Goal: Information Seeking & Learning: Learn about a topic

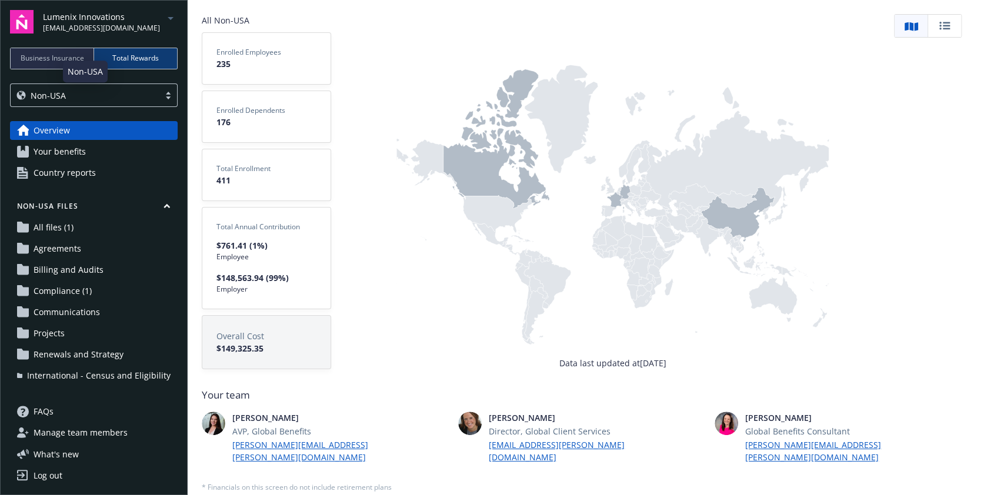
click at [116, 98] on div "Non-USA" at bounding box center [84, 95] width 137 height 12
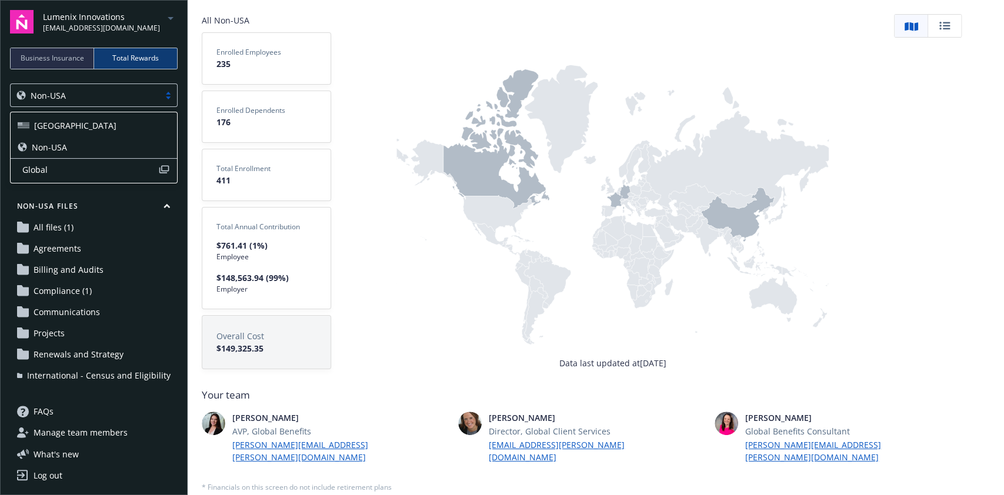
click at [84, 120] on div "[GEOGRAPHIC_DATA]" at bounding box center [94, 125] width 152 height 12
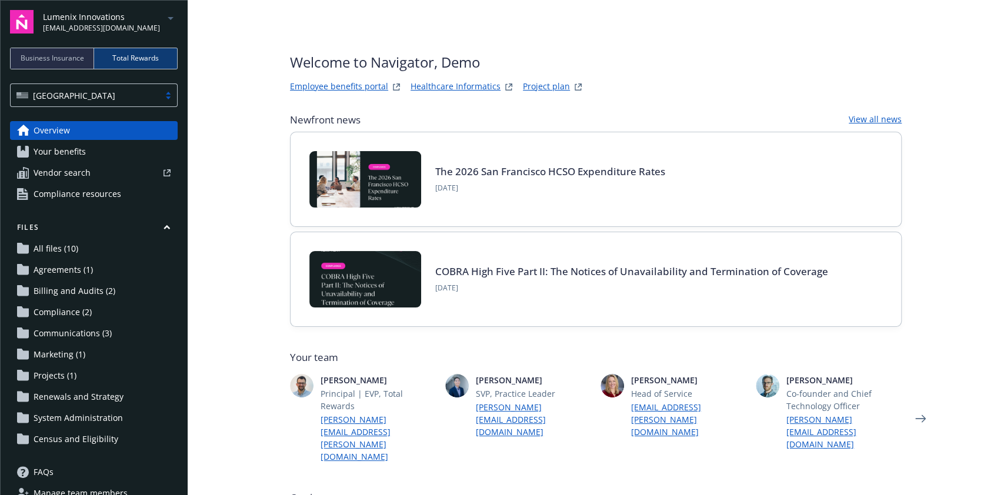
click at [123, 92] on div "[GEOGRAPHIC_DATA]" at bounding box center [84, 95] width 137 height 12
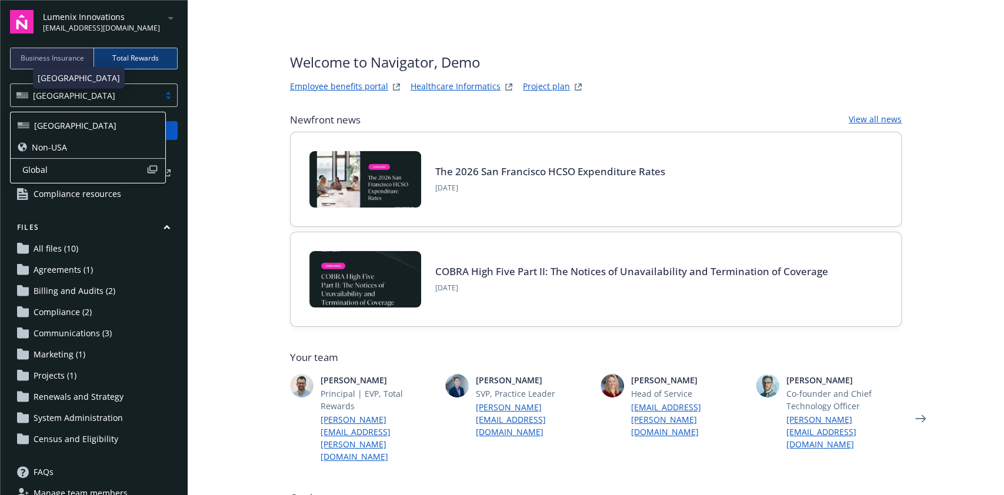
click at [109, 140] on div "Non-USA" at bounding box center [88, 148] width 155 height 22
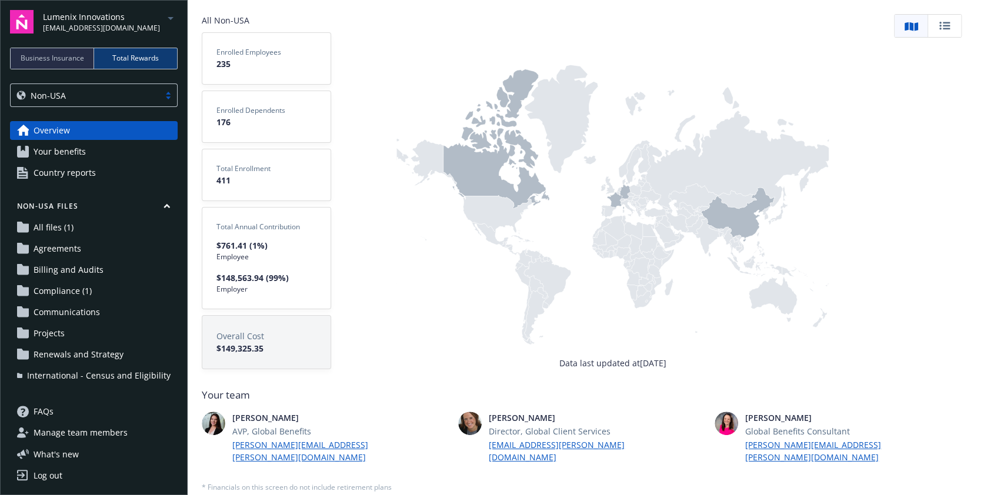
click at [169, 96] on div at bounding box center [168, 95] width 18 height 9
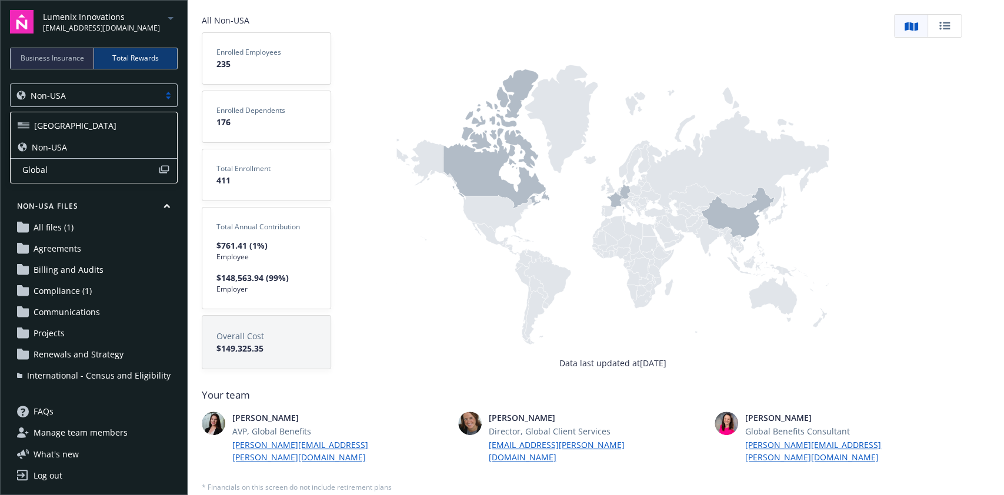
click at [98, 169] on span "Global" at bounding box center [90, 170] width 136 height 12
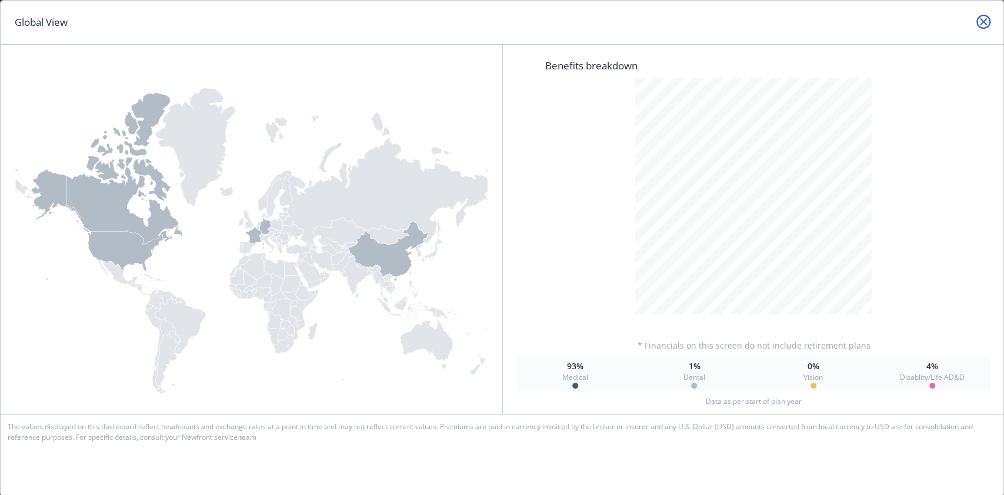
click at [986, 21] on icon "close" at bounding box center [983, 21] width 7 height 7
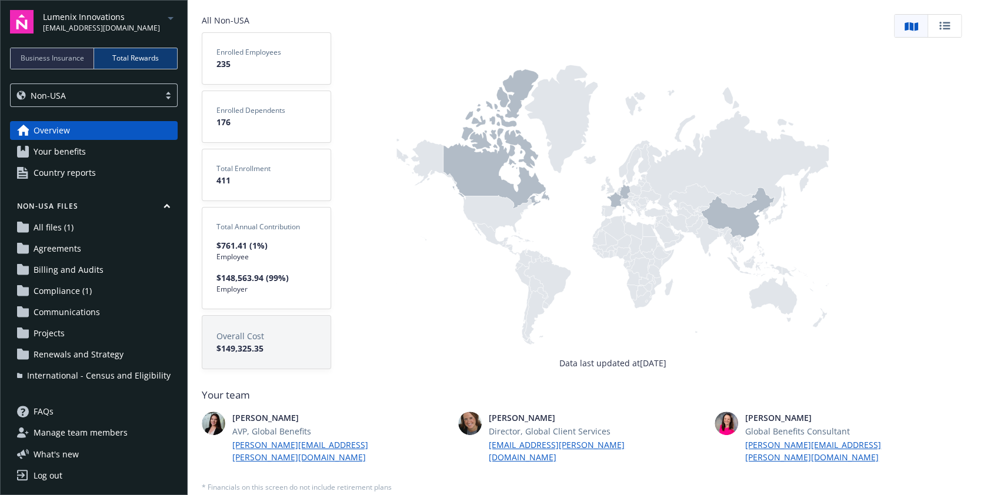
click at [67, 227] on span "All files (1)" at bounding box center [54, 227] width 40 height 19
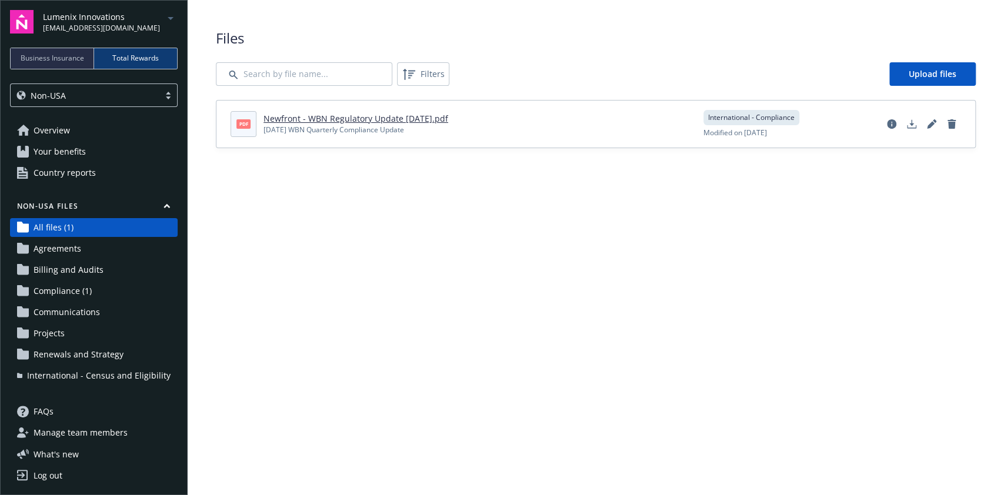
click at [105, 155] on link "Your benefits" at bounding box center [94, 151] width 168 height 19
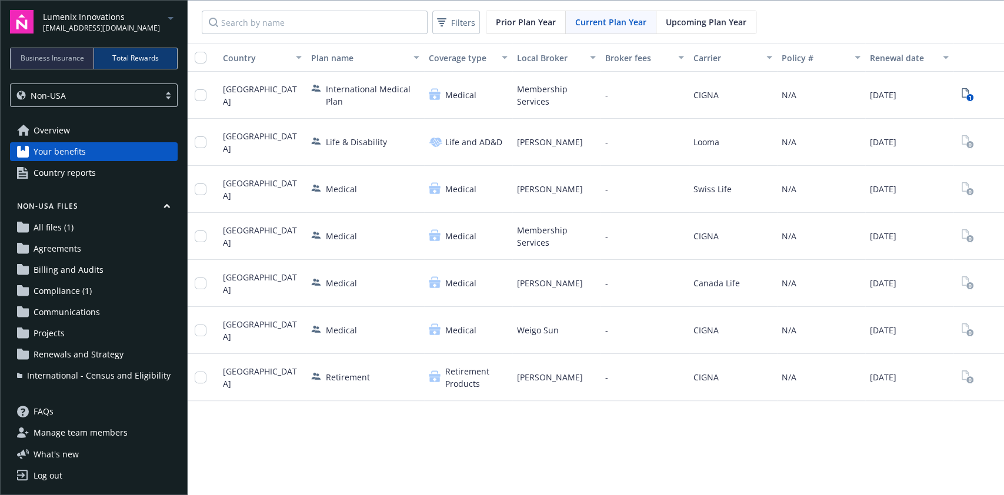
scroll to position [0, 17]
click at [322, 435] on div "Country Plan name Coverage type Local Broker Broker fees Carrier Policy # Renew…" at bounding box center [596, 270] width 817 height 453
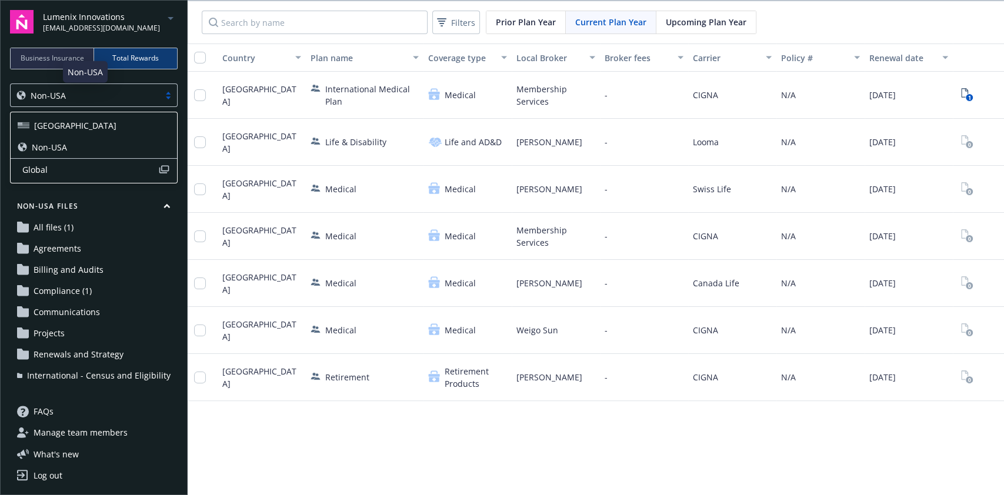
click at [103, 92] on div "Non-USA" at bounding box center [84, 95] width 137 height 12
click at [69, 128] on div "[GEOGRAPHIC_DATA]" at bounding box center [94, 125] width 152 height 12
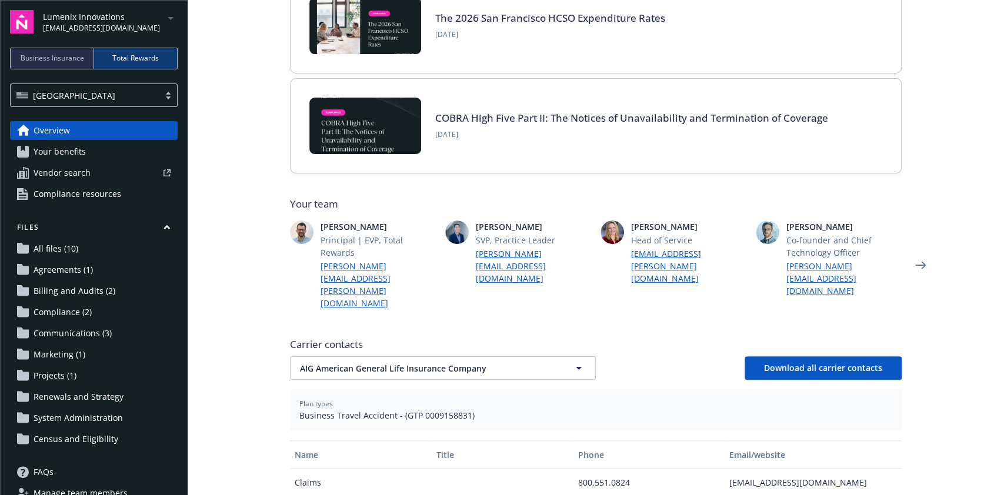
scroll to position [155, 0]
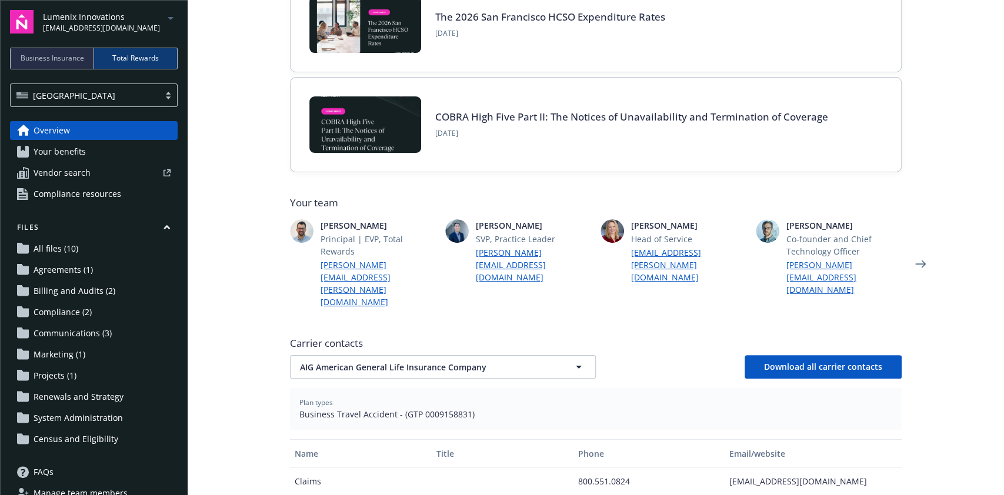
click at [81, 154] on span "Your benefits" at bounding box center [60, 151] width 52 height 19
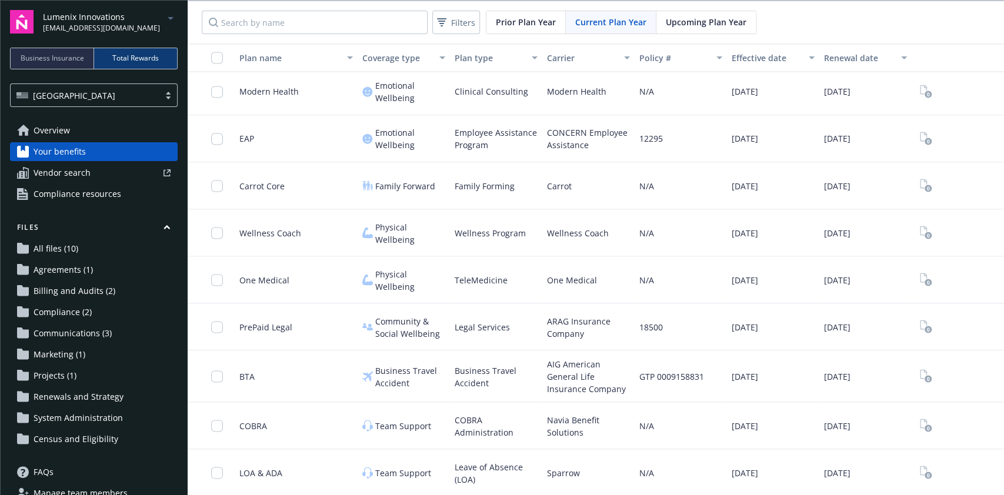
scroll to position [1, 0]
click at [71, 174] on span "Vendor search" at bounding box center [62, 173] width 57 height 19
click at [82, 199] on span "Compliance resources" at bounding box center [78, 194] width 88 height 19
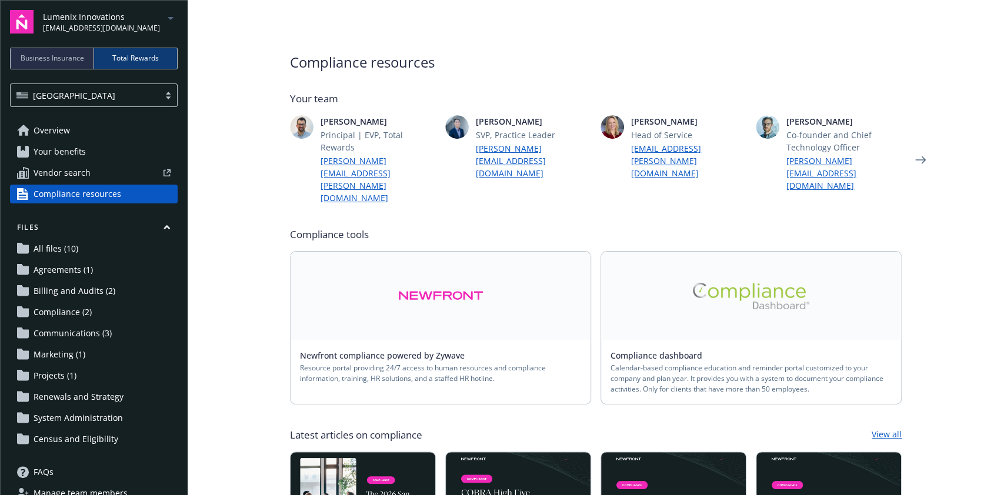
click at [72, 128] on link "Overview" at bounding box center [94, 130] width 168 height 19
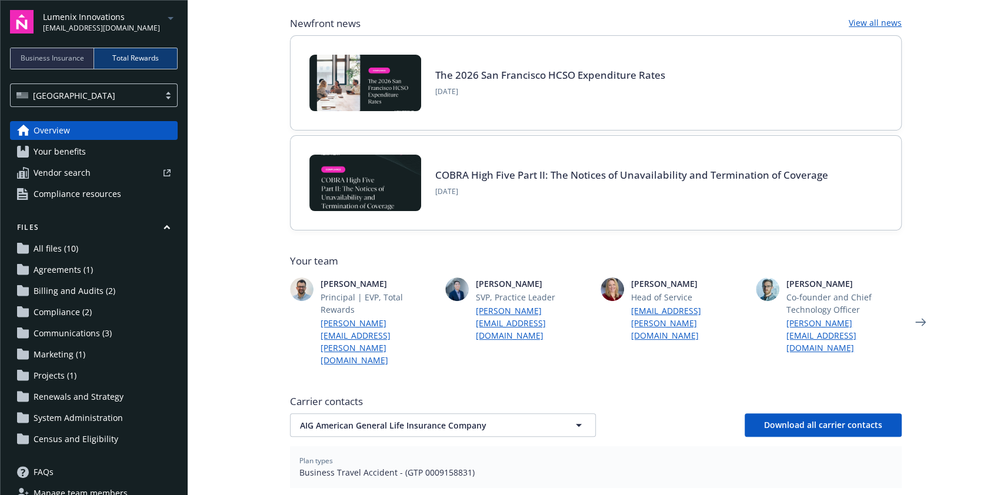
scroll to position [95, 0]
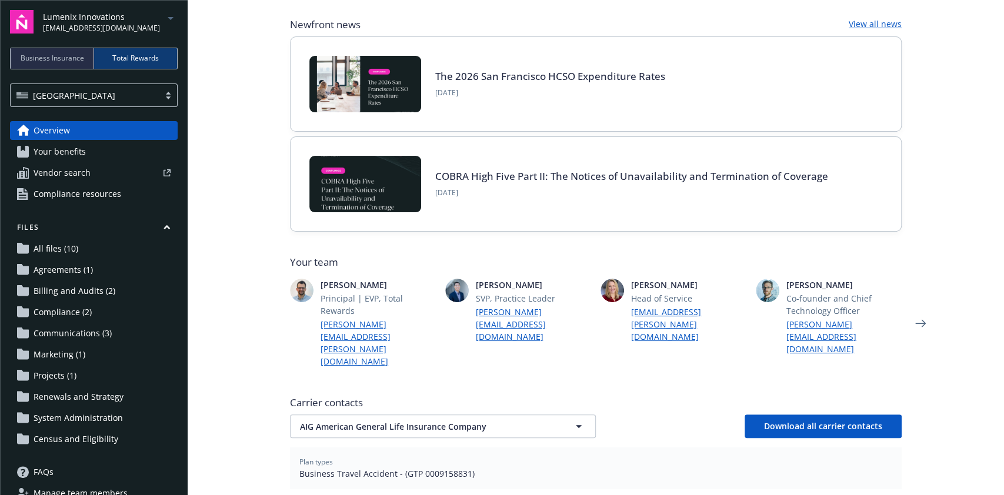
click at [64, 151] on span "Your benefits" at bounding box center [60, 151] width 52 height 19
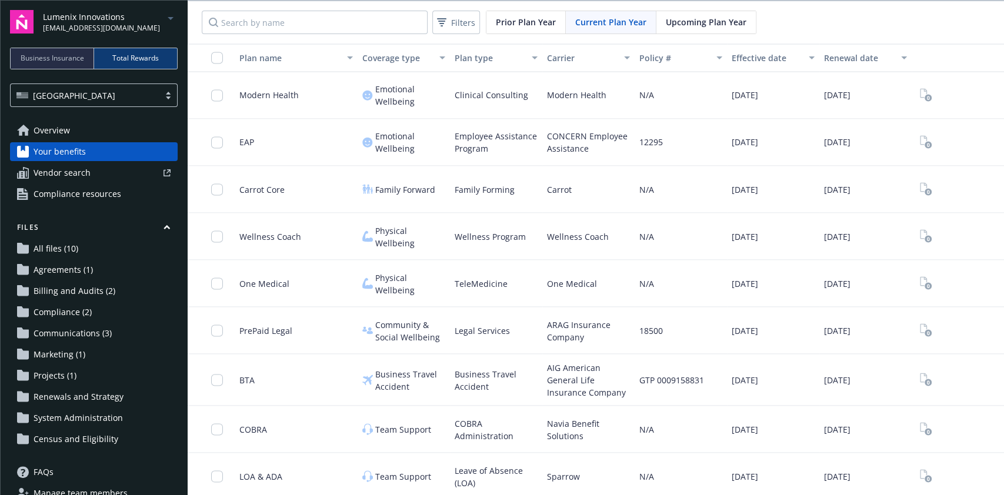
scroll to position [1369, 0]
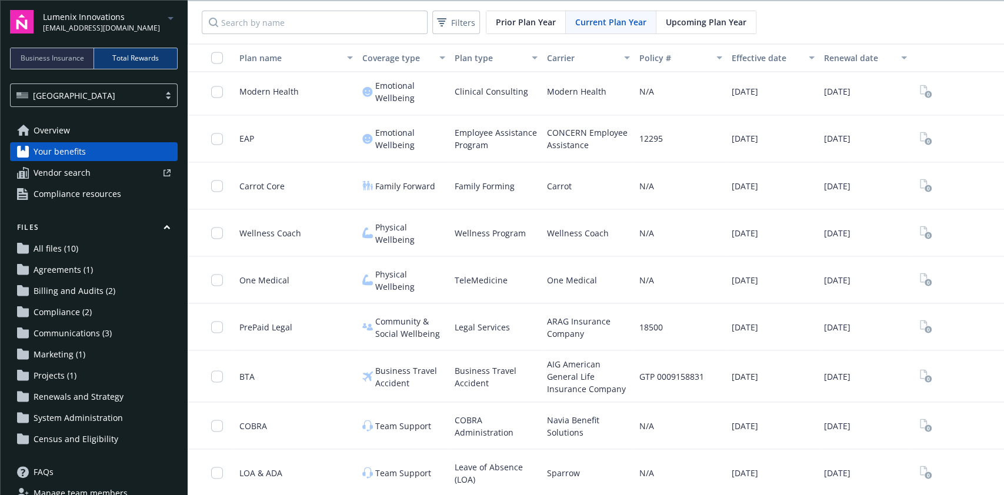
click at [69, 178] on span "Vendor search" at bounding box center [62, 173] width 57 height 19
click at [109, 201] on span "Compliance resources" at bounding box center [78, 194] width 88 height 19
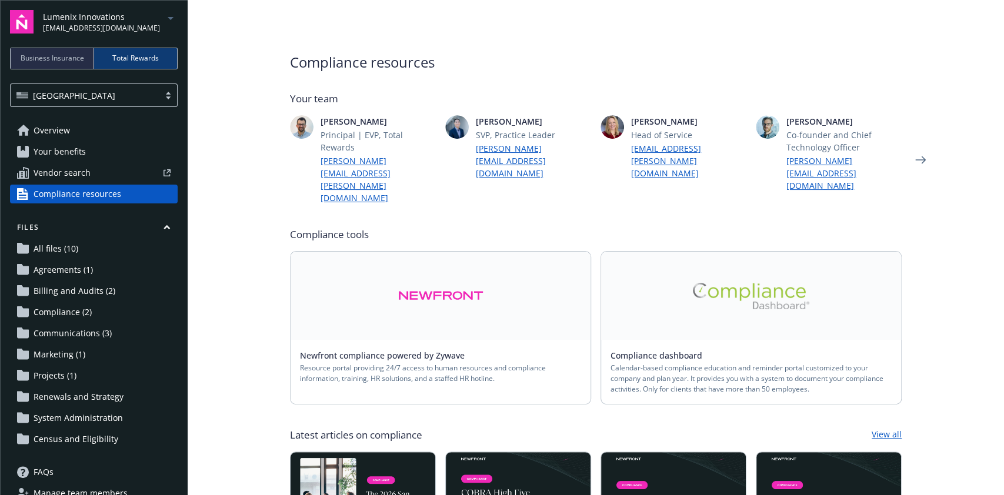
click at [159, 97] on div at bounding box center [168, 95] width 18 height 9
click at [88, 144] on div "Non-USA" at bounding box center [88, 147] width 141 height 12
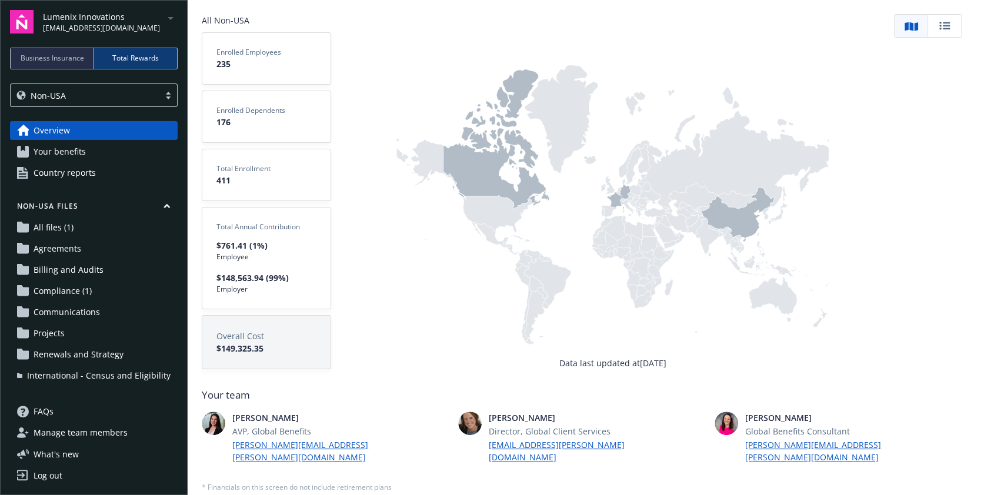
click at [463, 164] on icon at bounding box center [496, 138] width 107 height 139
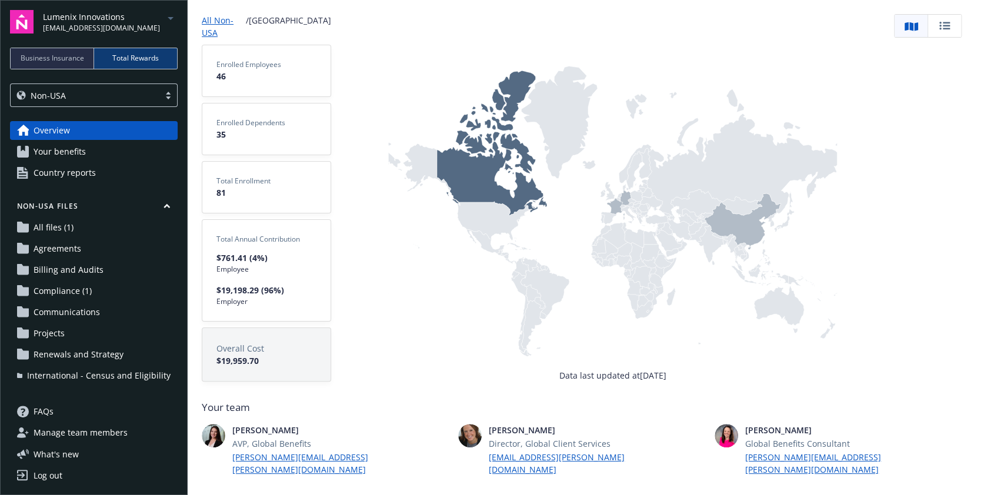
click at [611, 198] on icon at bounding box center [616, 207] width 18 height 18
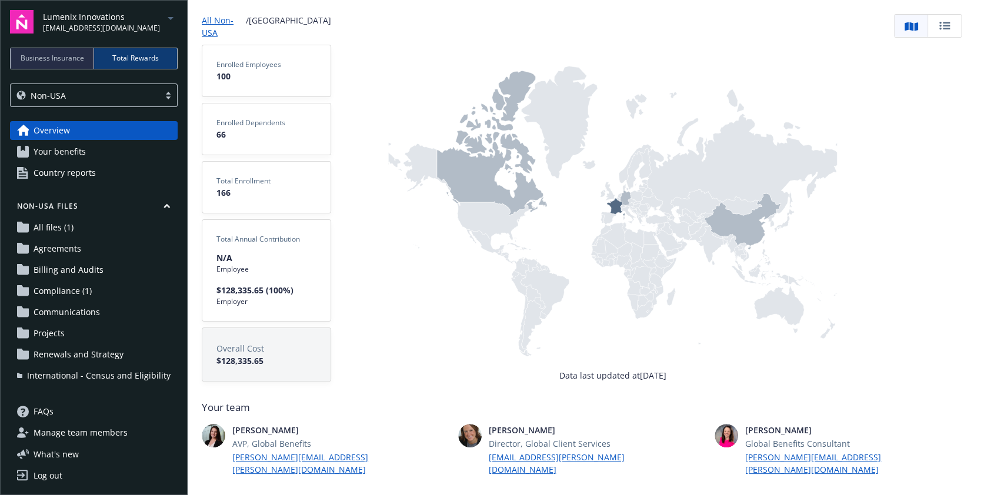
click at [739, 217] on icon at bounding box center [743, 222] width 76 height 56
click at [94, 152] on link "Your benefits" at bounding box center [94, 151] width 168 height 19
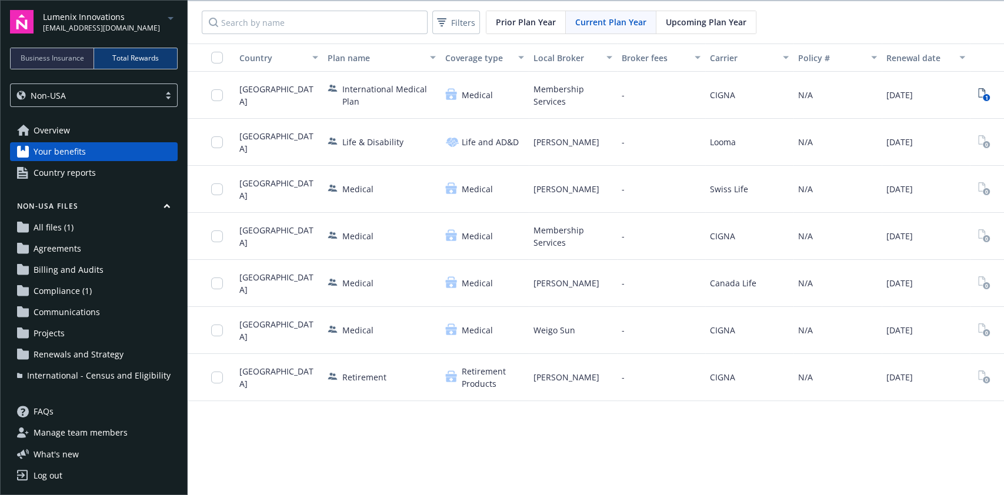
click at [58, 134] on span "Overview" at bounding box center [52, 130] width 36 height 19
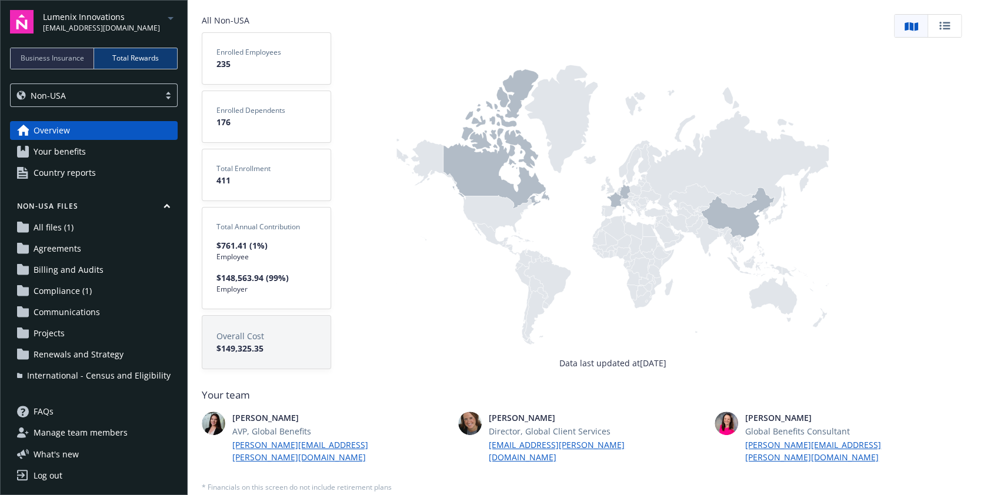
click at [76, 158] on span "Your benefits" at bounding box center [60, 151] width 52 height 19
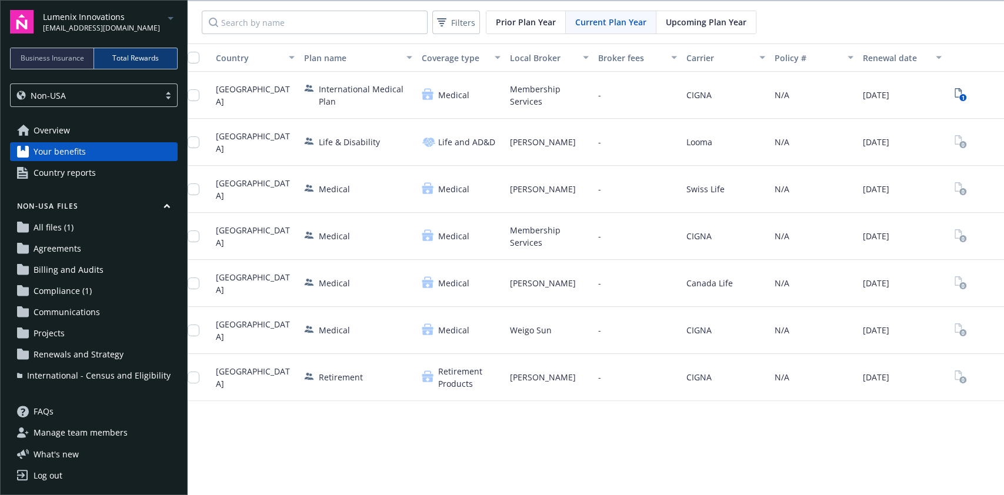
scroll to position [0, 24]
click at [956, 88] on icon "View Plan Documents" at bounding box center [958, 92] width 7 height 9
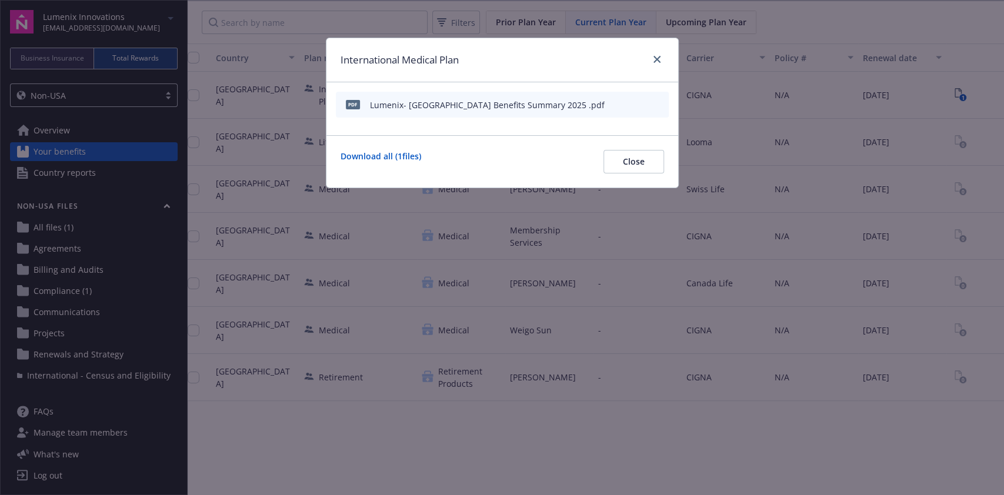
click at [660, 101] on icon "preview file" at bounding box center [658, 104] width 11 height 8
click at [658, 65] on link "close" at bounding box center [657, 59] width 14 height 14
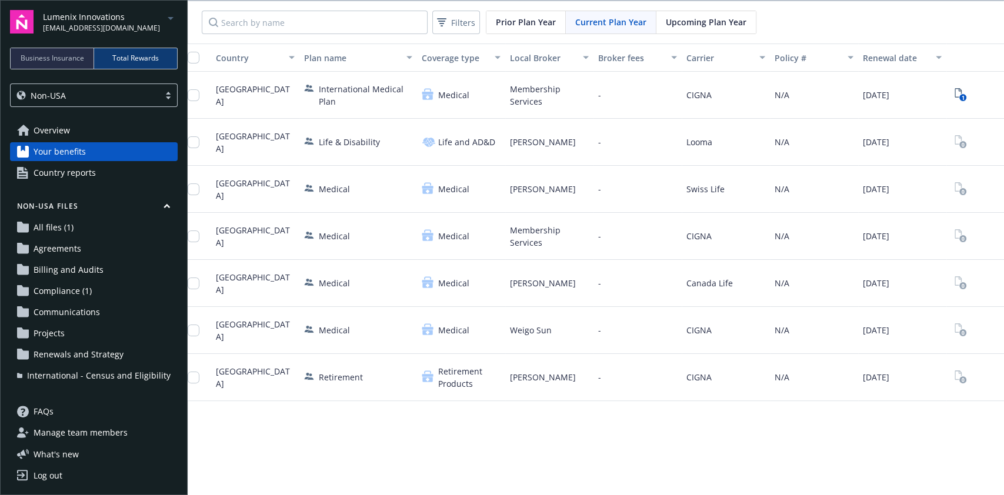
click at [80, 177] on span "Country reports" at bounding box center [65, 173] width 62 height 19
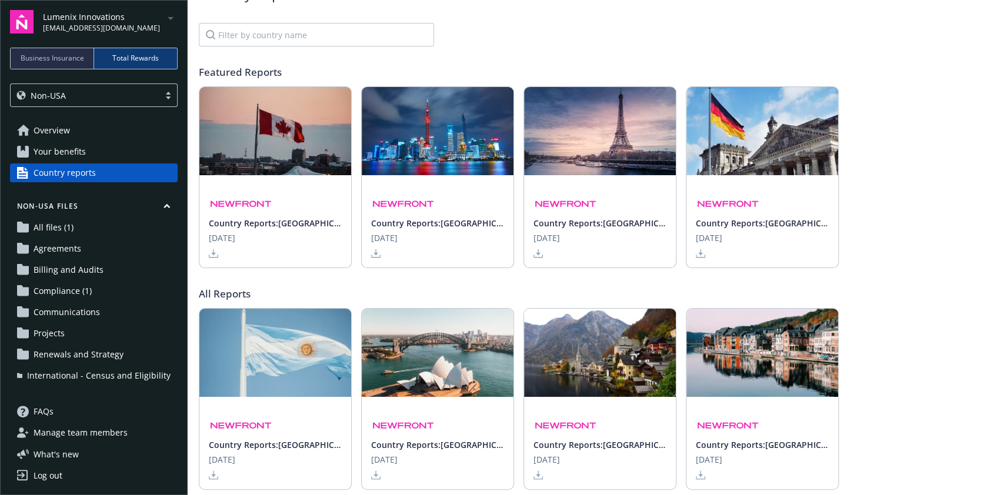
scroll to position [1, 0]
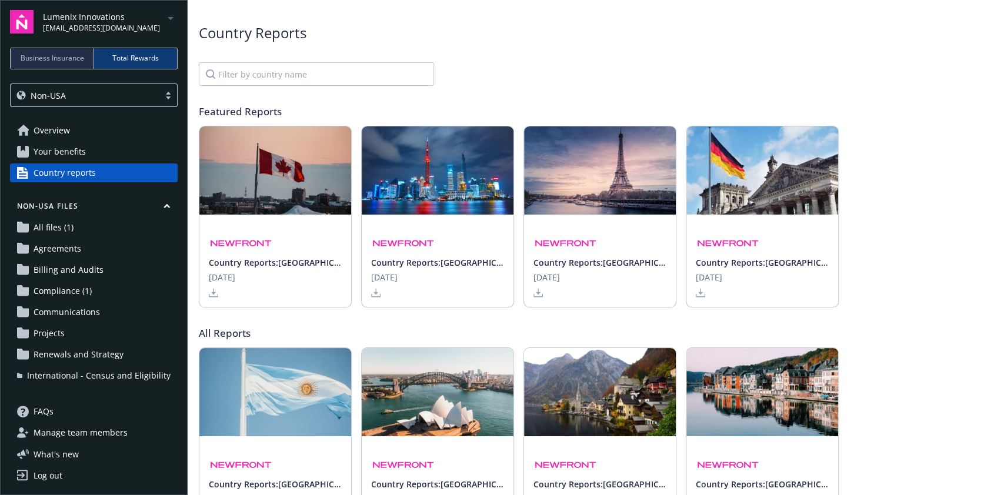
click at [235, 271] on span "[DATE]" at bounding box center [222, 277] width 26 height 12
click at [219, 290] on link at bounding box center [218, 292] width 19 height 9
click at [57, 225] on span "All files (1)" at bounding box center [54, 227] width 40 height 19
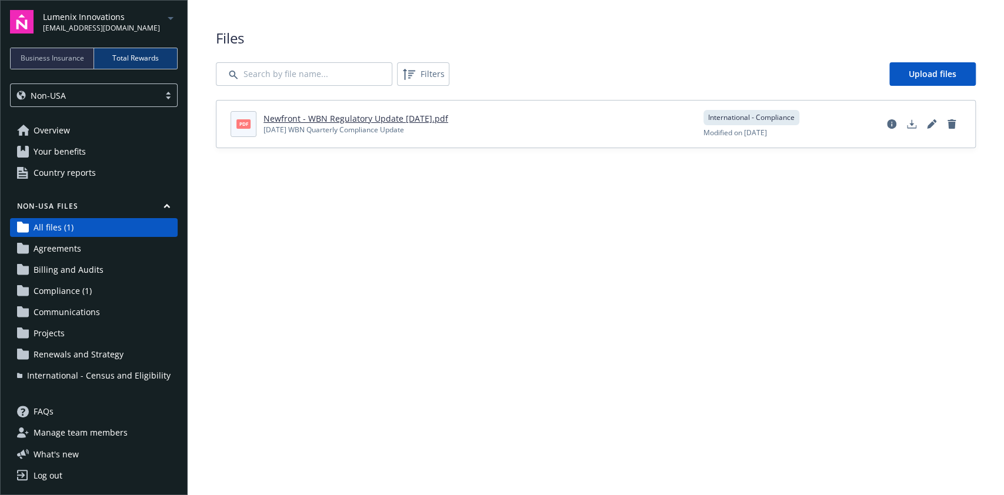
click at [339, 123] on link "Newfront - WBN Regulatory Update [DATE].pdf" at bounding box center [356, 118] width 185 height 11
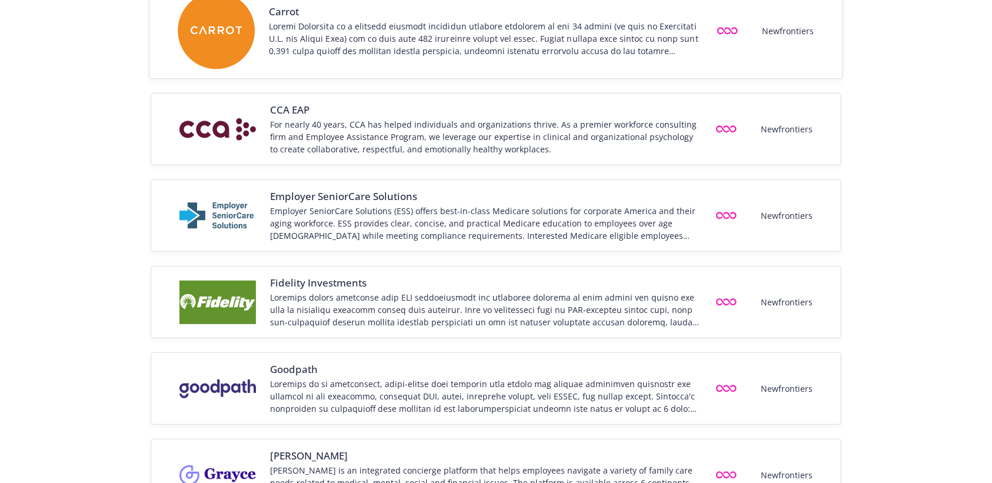
scroll to position [444, 0]
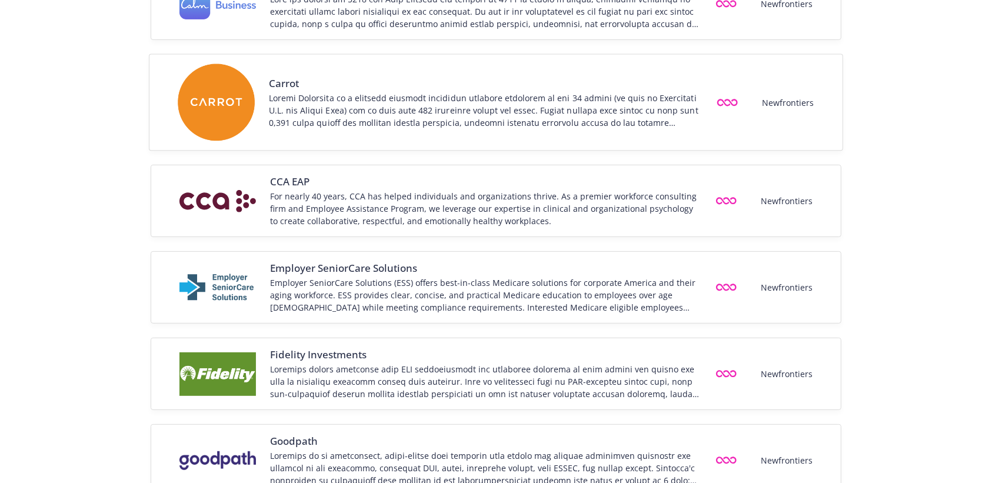
click at [396, 94] on div at bounding box center [484, 110] width 431 height 37
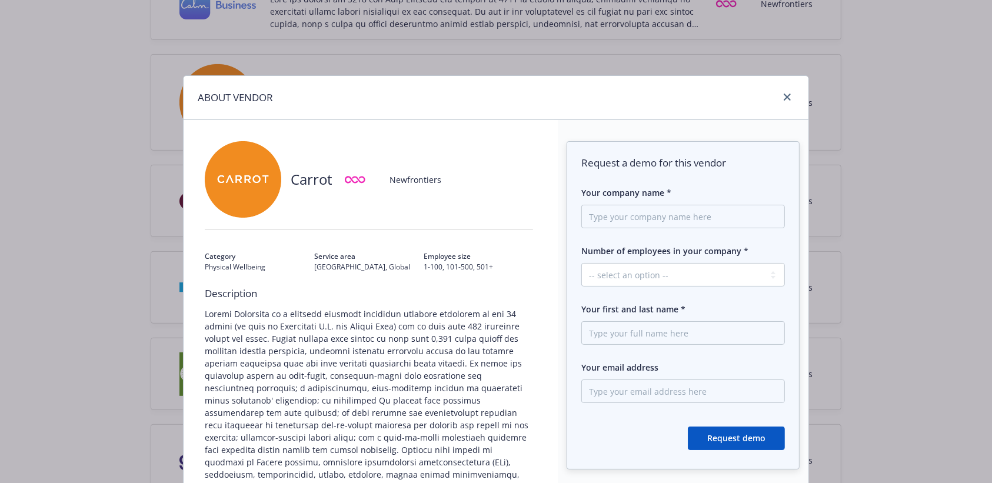
scroll to position [0, 0]
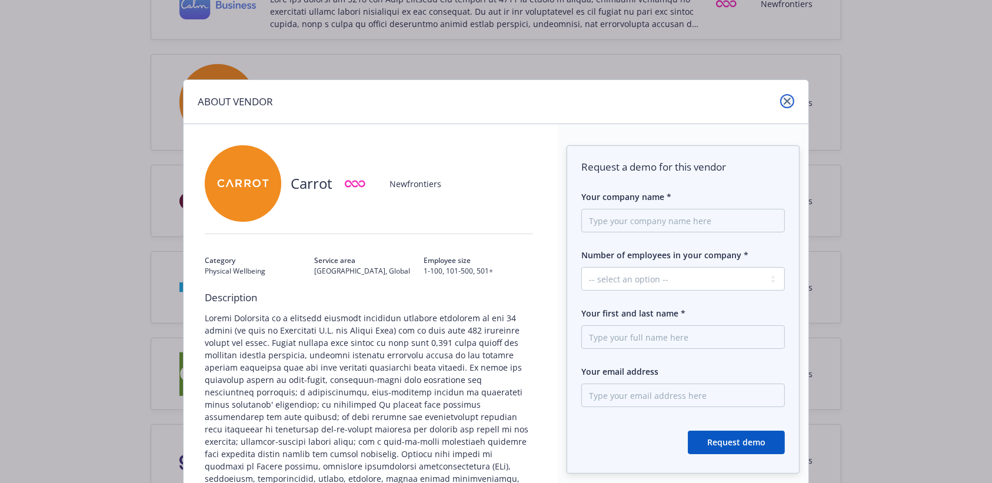
click at [784, 98] on icon "close" at bounding box center [787, 101] width 7 height 7
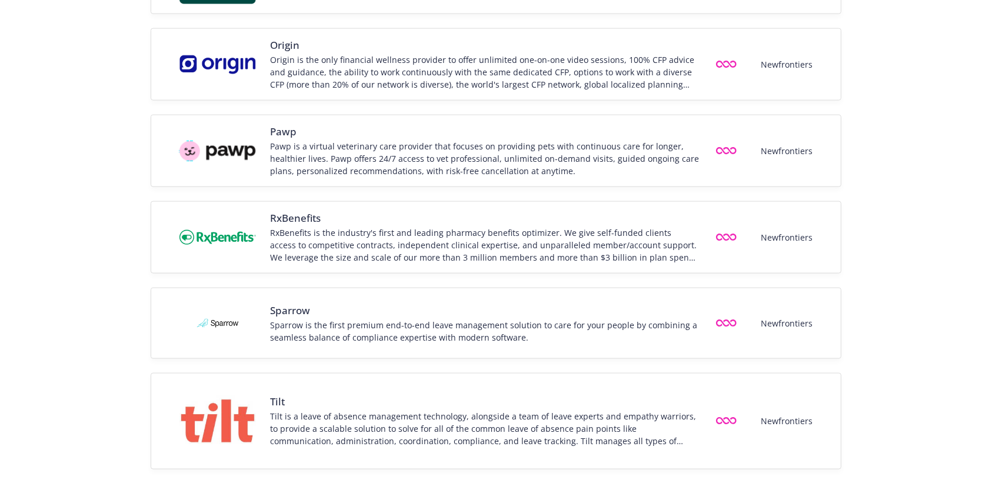
scroll to position [1596, 0]
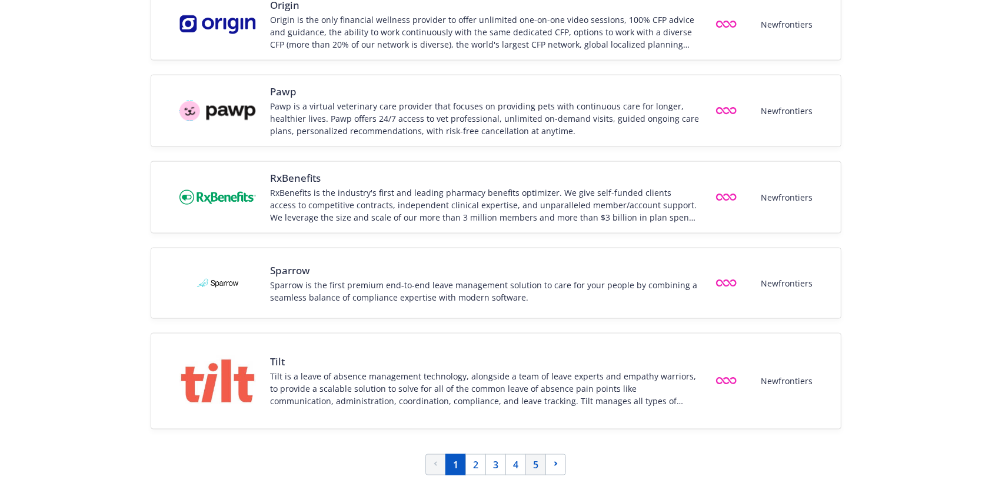
click at [540, 464] on link "5" at bounding box center [535, 464] width 21 height 21
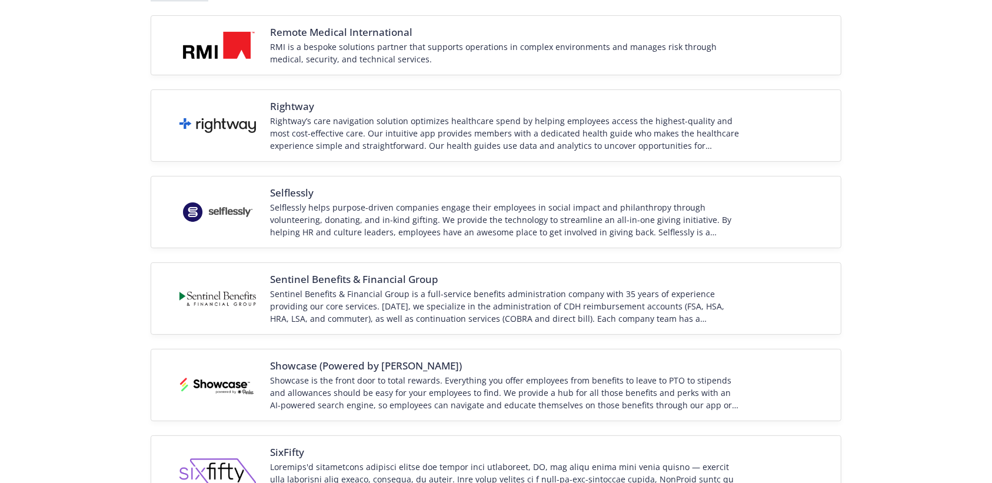
scroll to position [0, 0]
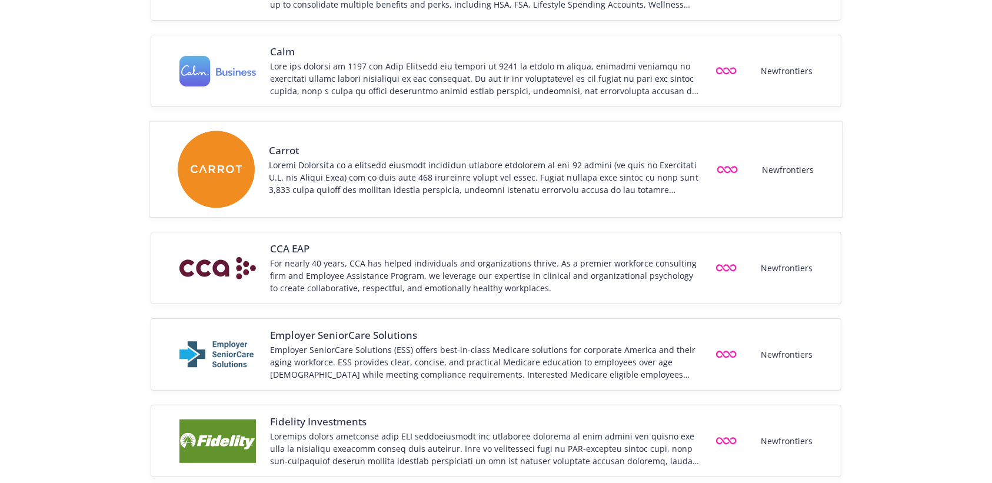
scroll to position [377, 0]
click at [341, 171] on div at bounding box center [484, 176] width 431 height 37
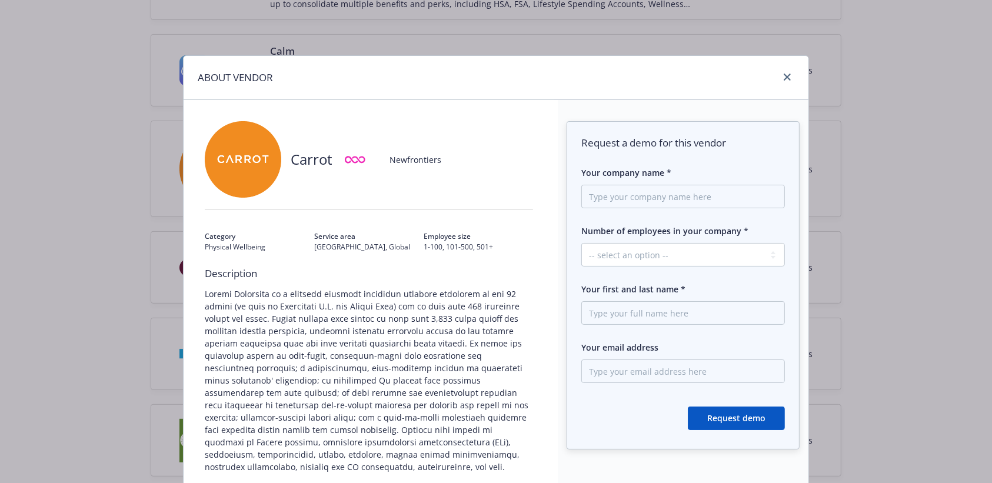
scroll to position [25, 0]
click at [784, 75] on icon "close" at bounding box center [787, 75] width 7 height 7
